Goal: Find specific page/section: Find specific page/section

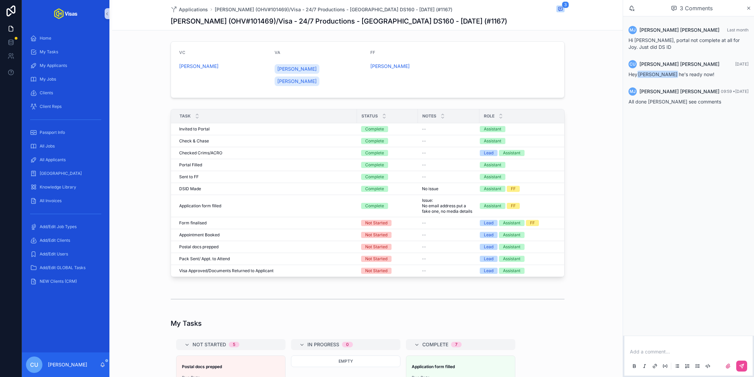
click at [412, 171] on td "Complete" at bounding box center [387, 177] width 61 height 12
click at [57, 162] on span "All Applicants" at bounding box center [53, 159] width 26 height 5
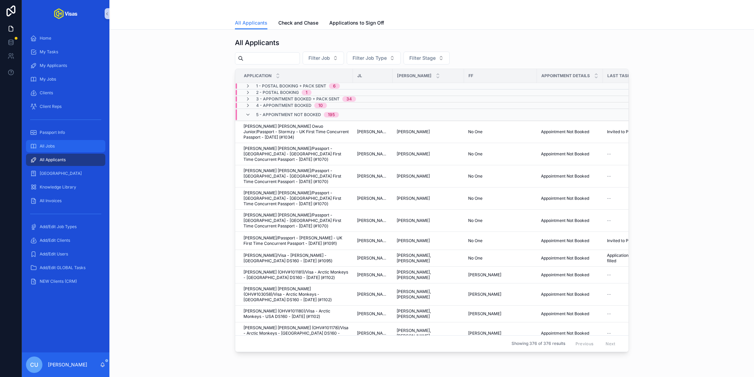
click at [48, 148] on span "All Jobs" at bounding box center [47, 146] width 15 height 5
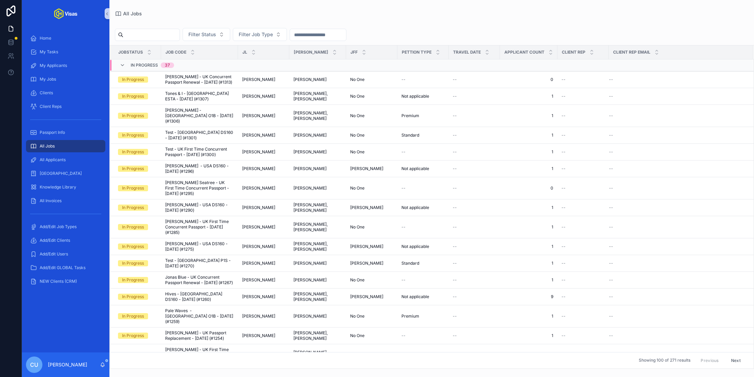
click at [157, 39] on input "scrollable content" at bounding box center [151, 35] width 56 height 10
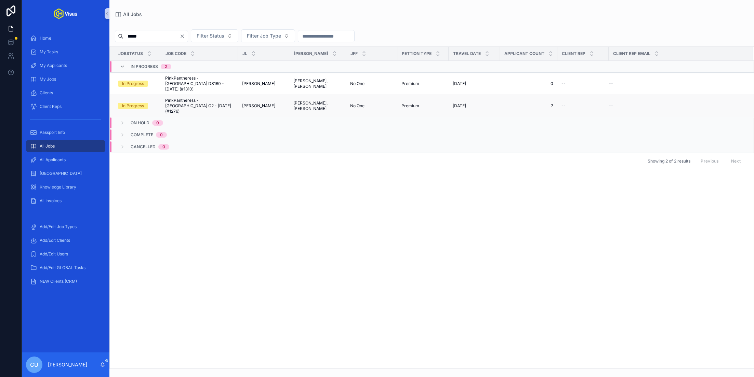
type input "*****"
click at [201, 98] on span "PinkPantheress - [GEOGRAPHIC_DATA] O2 - [DATE] (#1276)" at bounding box center [199, 106] width 69 height 16
